Goal: Navigation & Orientation: Find specific page/section

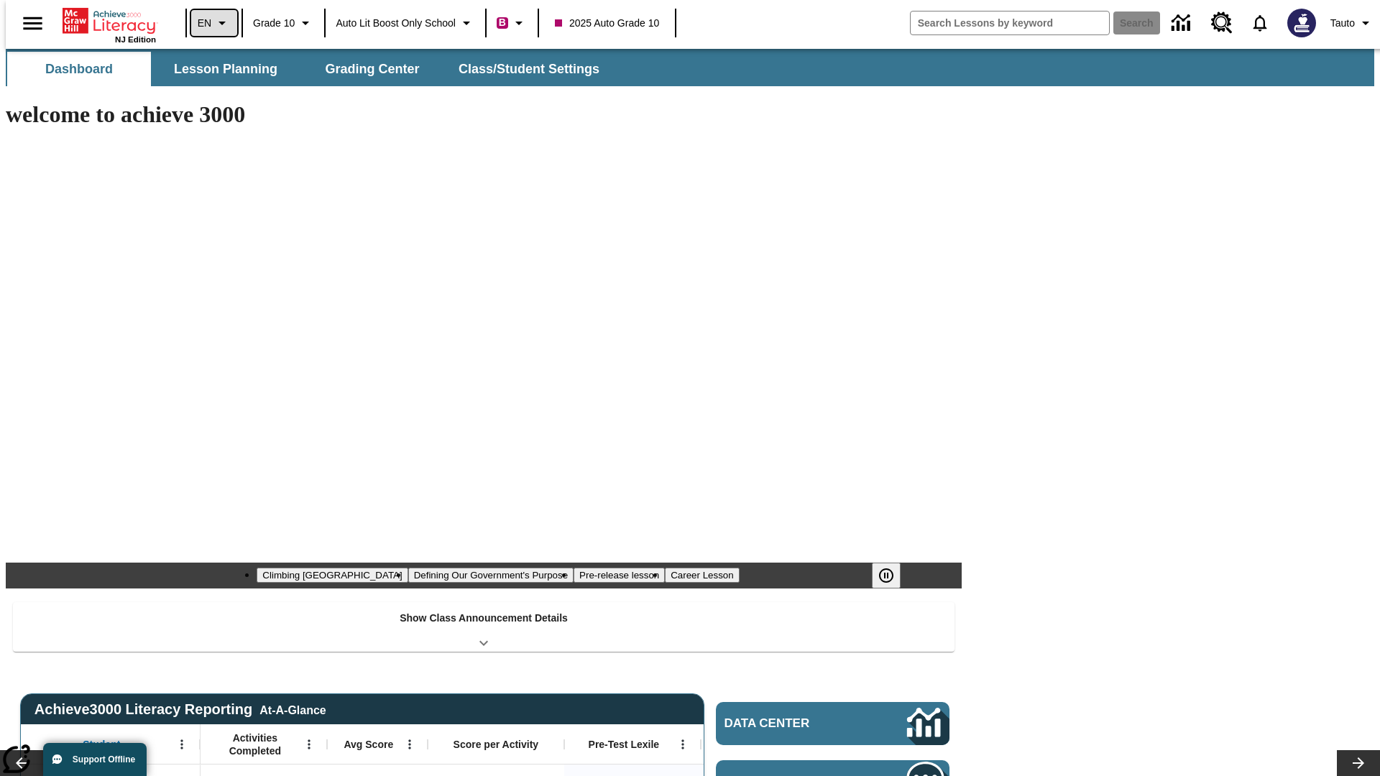
click at [214, 23] on icon "Language: EN, Select a language" at bounding box center [222, 22] width 17 height 17
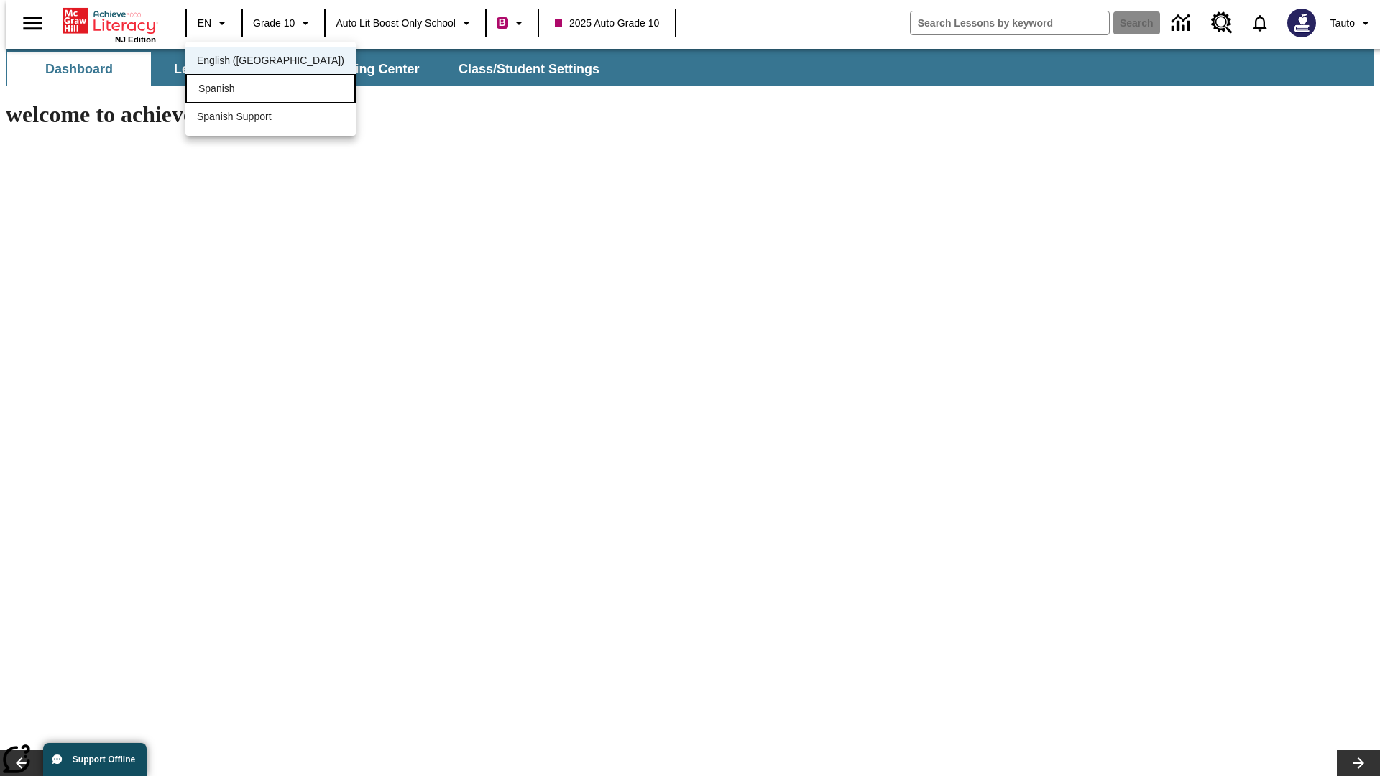
click at [239, 90] on div "Spanish" at bounding box center [270, 88] width 170 height 29
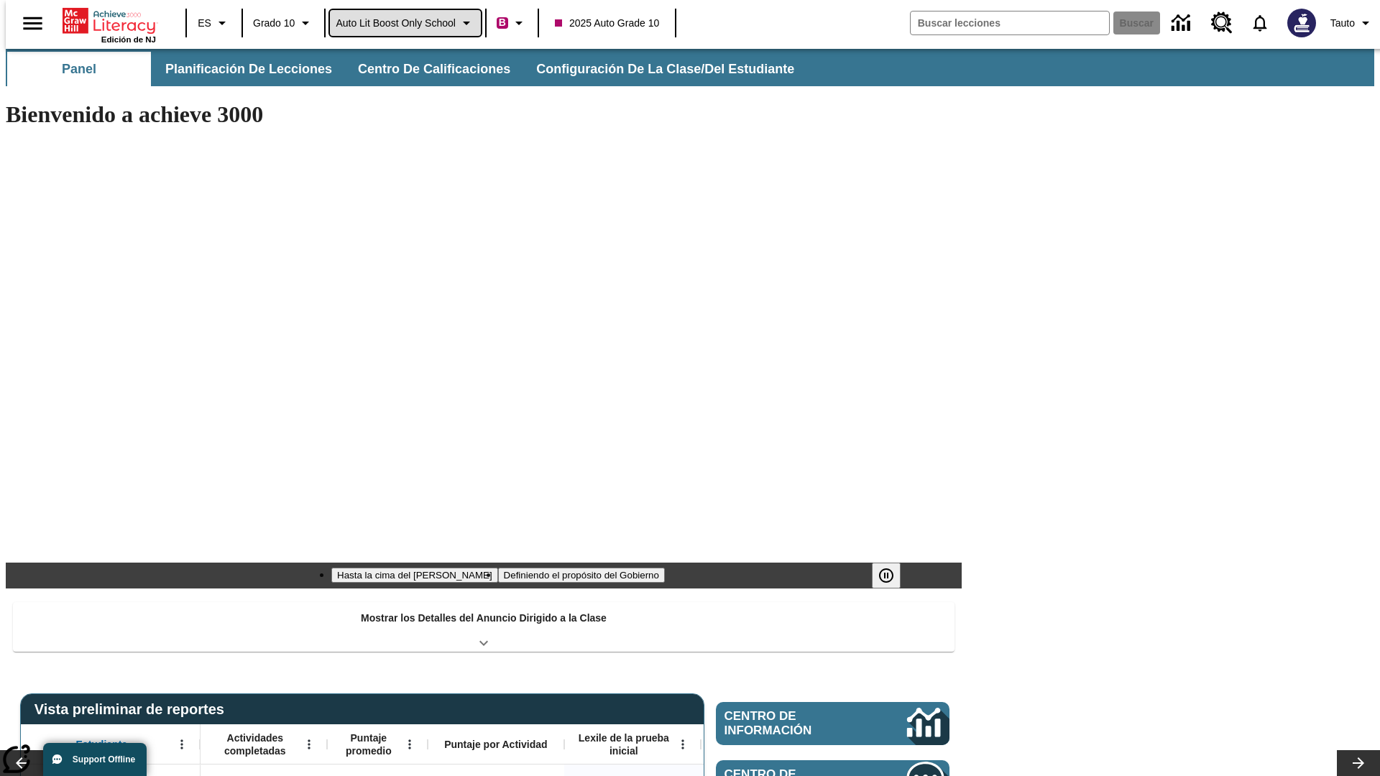
click at [405, 23] on span "Auto Lit Boost only School" at bounding box center [396, 23] width 120 height 15
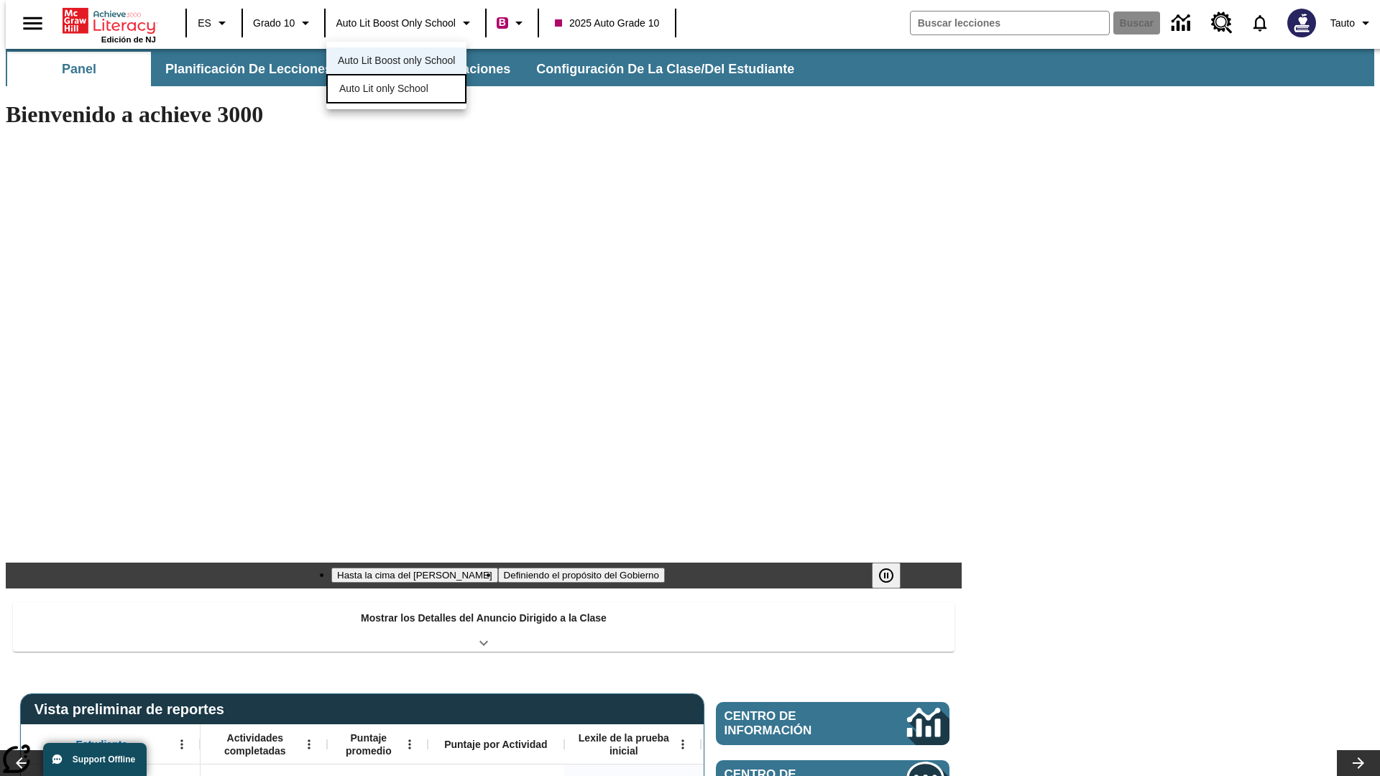
click at [385, 90] on span "Auto Lit only School" at bounding box center [383, 88] width 89 height 15
